Goal: Task Accomplishment & Management: Manage account settings

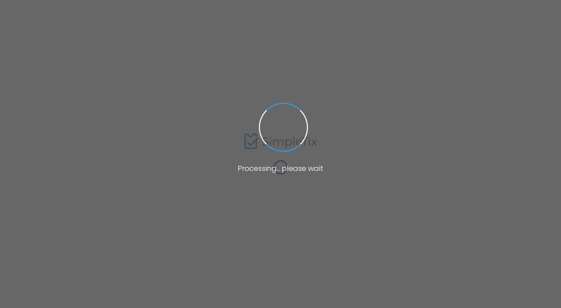
type input "Harbes Orchard"
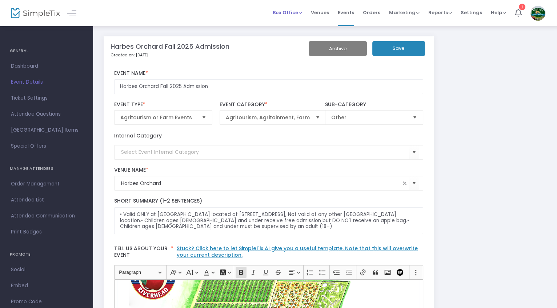
click at [286, 12] on span "Box Office" at bounding box center [287, 12] width 29 height 7
click at [19, 64] on span "Dashboard" at bounding box center [46, 65] width 71 height 9
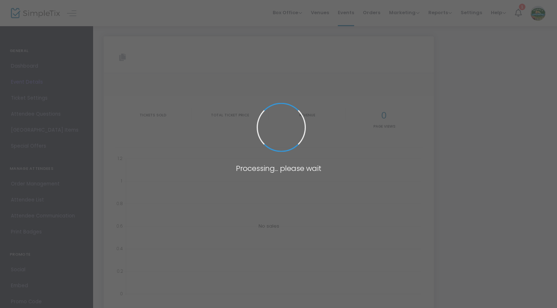
type input "[URL][DOMAIN_NAME]"
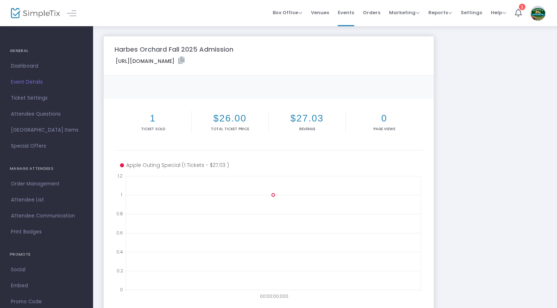
drag, startPoint x: 116, startPoint y: 60, endPoint x: 331, endPoint y: 61, distance: 214.7
click at [185, 61] on label "[URL][DOMAIN_NAME]" at bounding box center [150, 61] width 69 height 8
copy label "[URL][DOMAIN_NAME]"
